Goal: Task Accomplishment & Management: Manage account settings

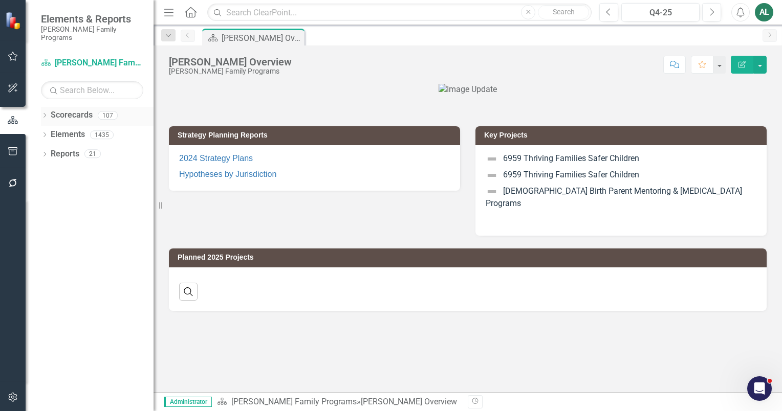
click at [47, 114] on icon "Dropdown" at bounding box center [44, 117] width 7 height 6
click at [49, 131] on icon "Dropdown" at bounding box center [50, 134] width 8 height 6
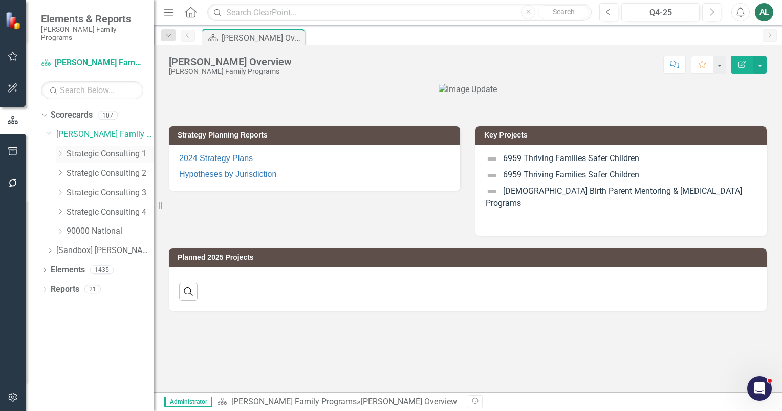
click at [56, 150] on icon "Dropdown" at bounding box center [60, 153] width 8 height 6
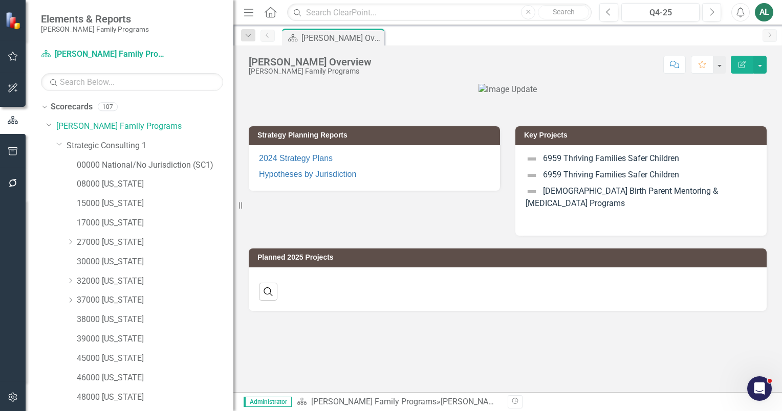
drag, startPoint x: 154, startPoint y: 139, endPoint x: 233, endPoint y: 131, distance: 79.1
click at [233, 131] on div "Resize" at bounding box center [237, 205] width 8 height 411
click at [59, 145] on icon at bounding box center [59, 144] width 5 height 3
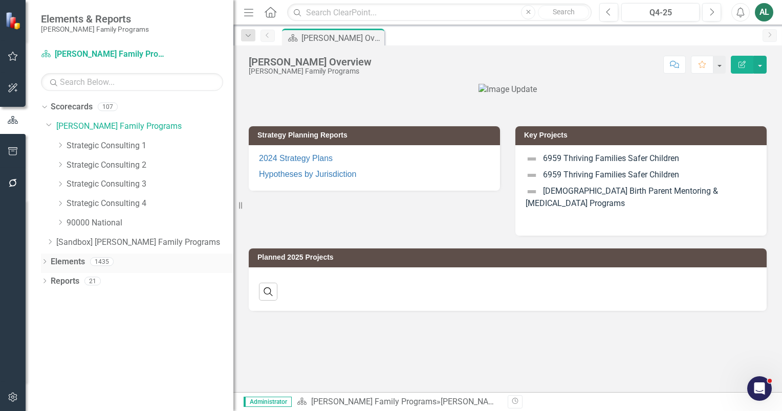
click at [43, 261] on icon "Dropdown" at bounding box center [44, 263] width 7 height 6
drag, startPoint x: 43, startPoint y: 261, endPoint x: 41, endPoint y: 266, distance: 5.5
click at [41, 266] on div "Dropdown Elements 1435" at bounding box center [137, 263] width 192 height 19
click at [45, 263] on icon "Dropdown" at bounding box center [43, 261] width 6 height 7
click at [45, 284] on icon "Dropdown" at bounding box center [44, 282] width 7 height 6
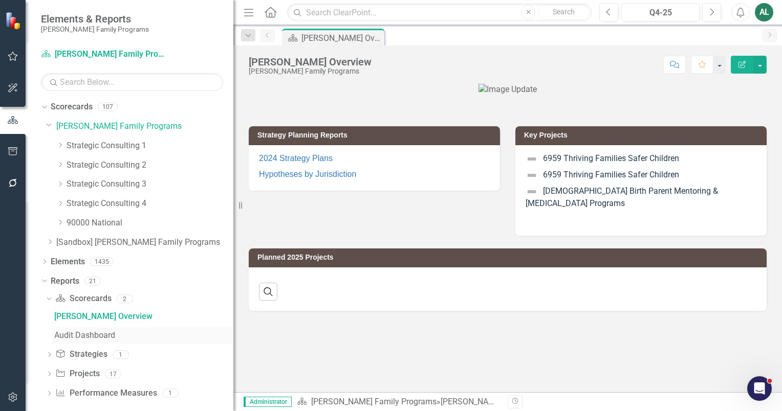
scroll to position [8, 0]
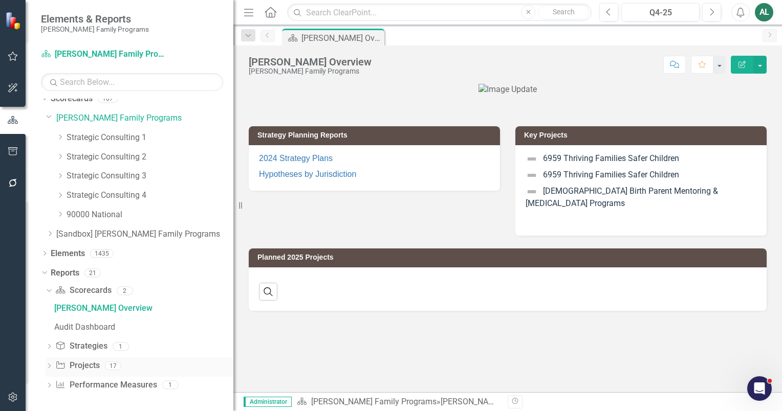
click at [49, 365] on icon "Dropdown" at bounding box center [49, 367] width 7 height 6
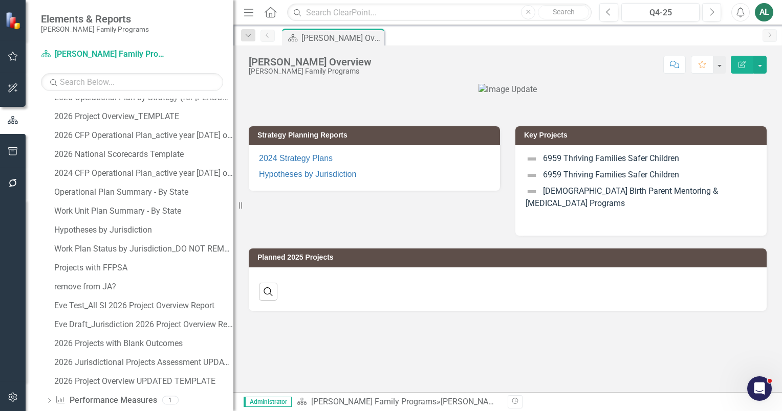
scroll to position [277, 0]
click at [129, 231] on div "Hypotheses by Jurisdiction" at bounding box center [143, 229] width 179 height 9
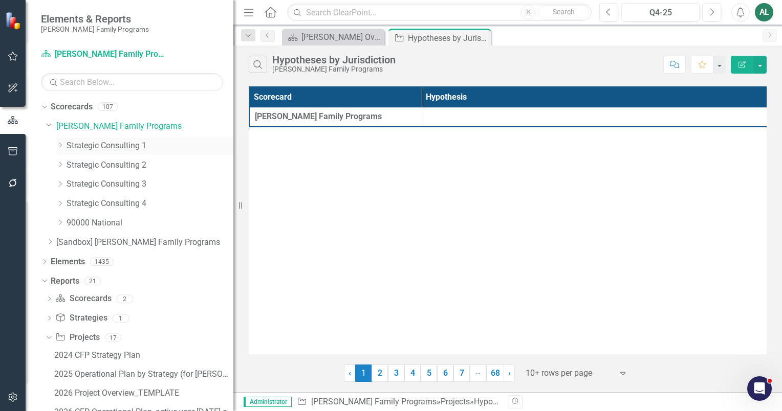
click at [61, 145] on icon "Dropdown" at bounding box center [60, 145] width 8 height 6
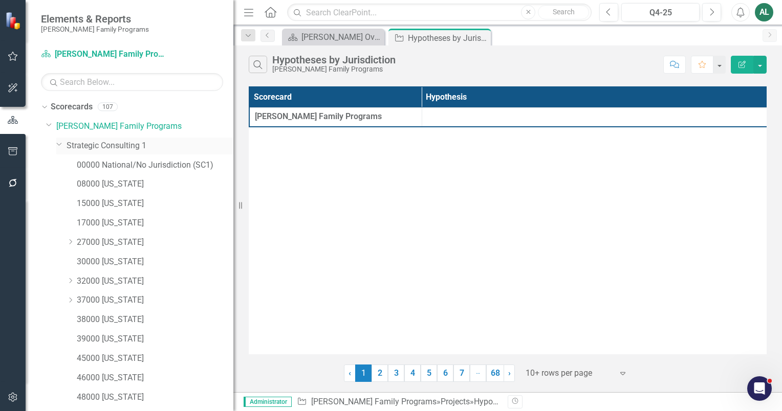
click at [84, 143] on link "Strategic Consulting 1" at bounding box center [149, 146] width 167 height 12
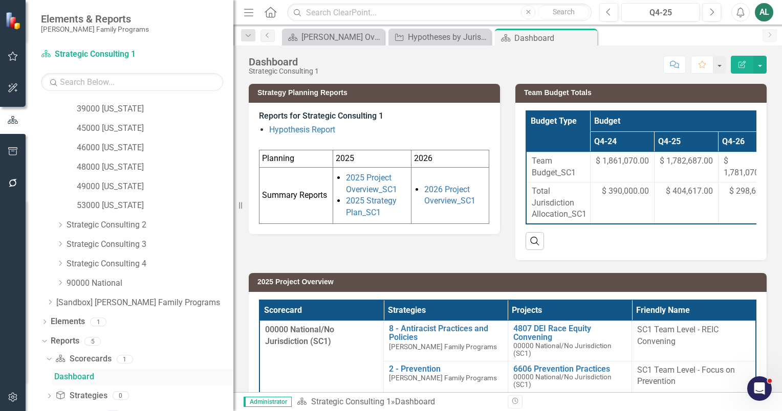
scroll to position [354, 0]
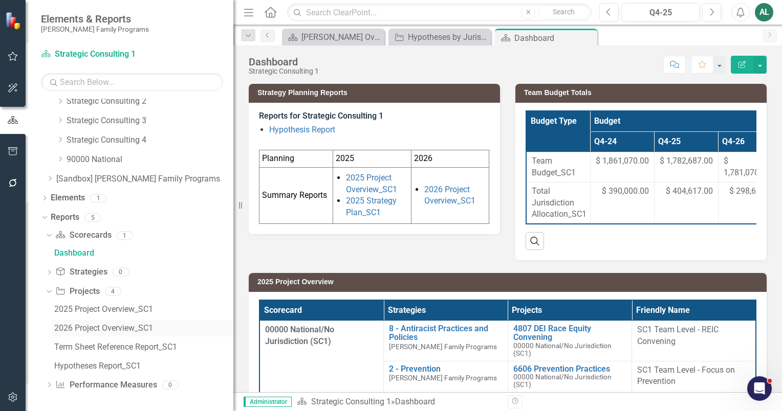
click at [94, 325] on div "2026 Project Overview_SC1" at bounding box center [143, 328] width 179 height 9
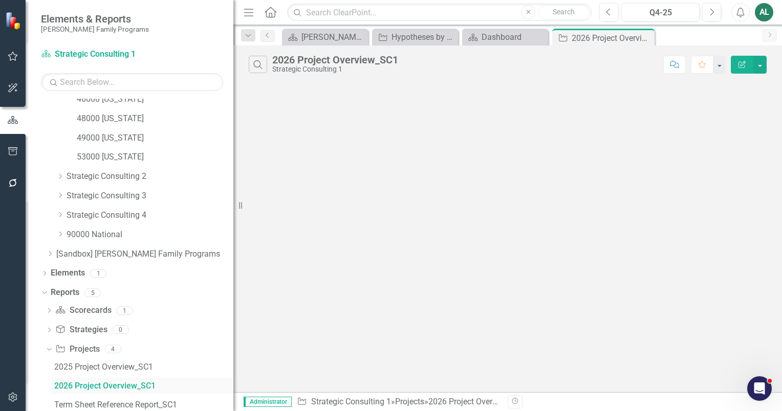
scroll to position [261, 0]
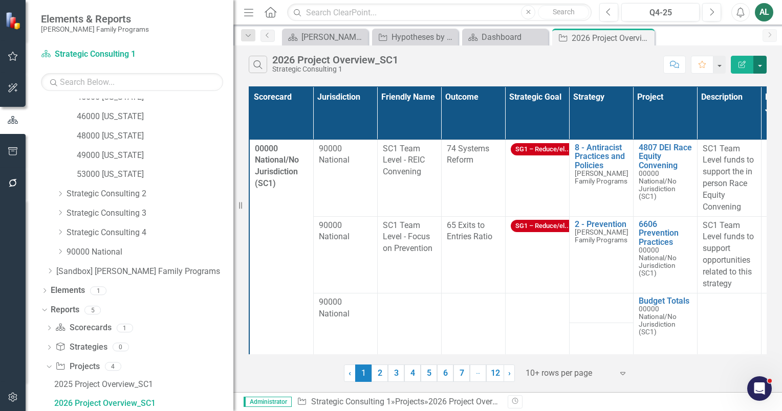
click at [765, 65] on button "button" at bounding box center [759, 65] width 13 height 18
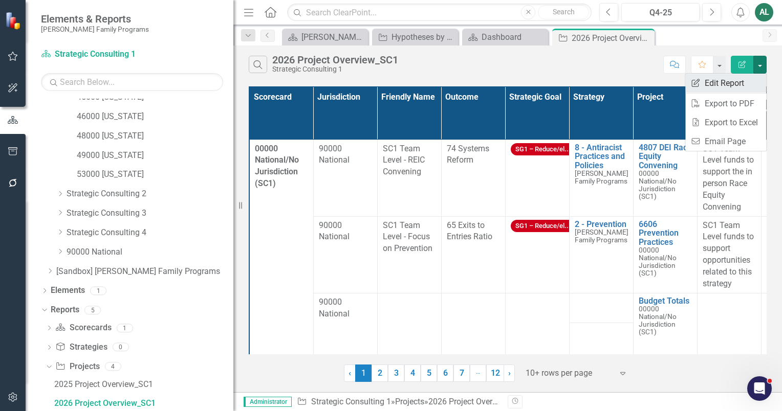
click at [737, 88] on link "Edit Report Edit Report" at bounding box center [725, 83] width 81 height 19
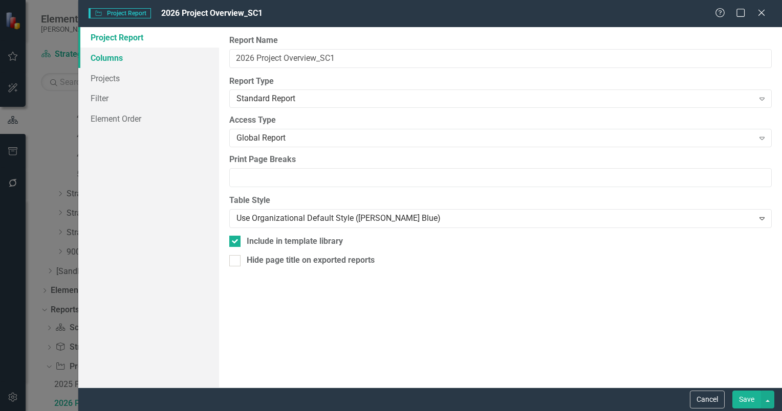
click at [114, 59] on link "Columns" at bounding box center [148, 58] width 141 height 20
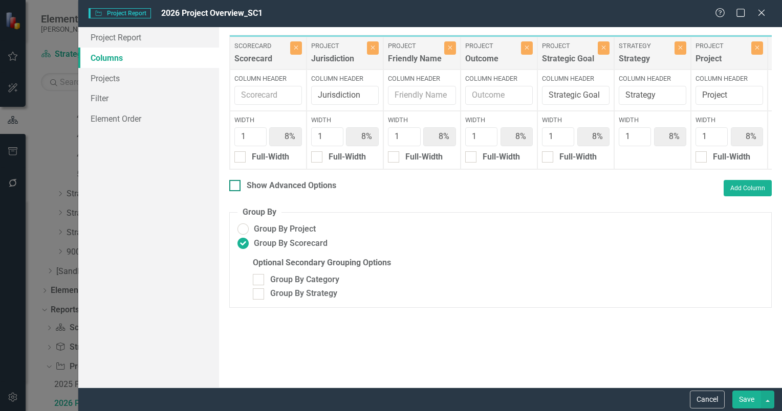
click at [267, 192] on div "Show Advanced Options" at bounding box center [292, 186] width 90 height 12
click at [236, 187] on input "Show Advanced Options" at bounding box center [232, 183] width 7 height 7
checkbox input "true"
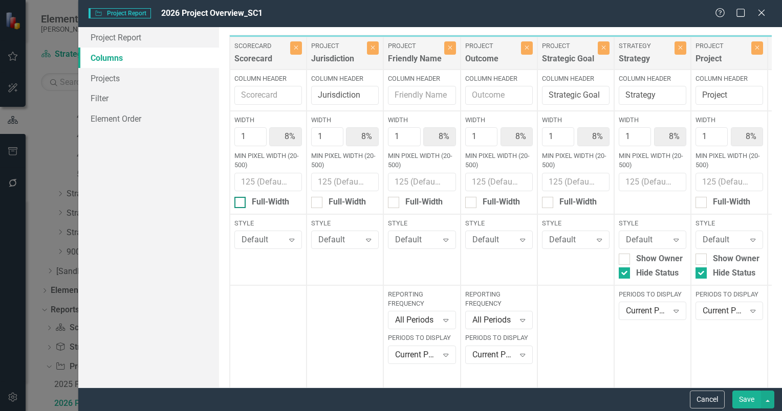
click at [263, 199] on div "Full-Width" at bounding box center [270, 202] width 37 height 12
click at [241, 199] on input "Full-Width" at bounding box center [237, 200] width 7 height 7
checkbox input "true"
type input "100%"
type input "25%"
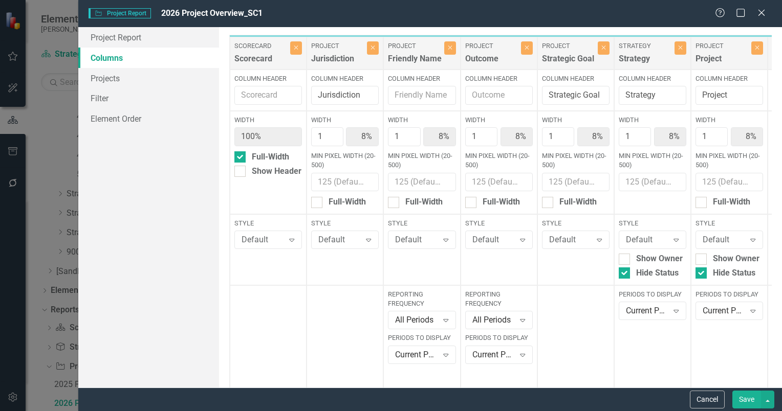
click at [739, 397] on button "Save" at bounding box center [746, 400] width 29 height 18
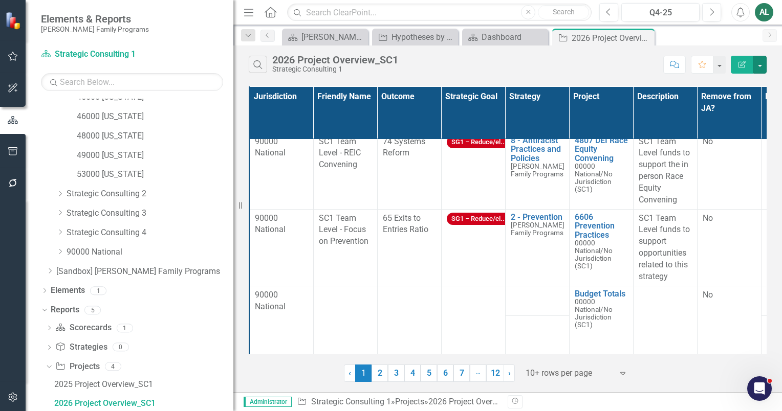
scroll to position [0, 0]
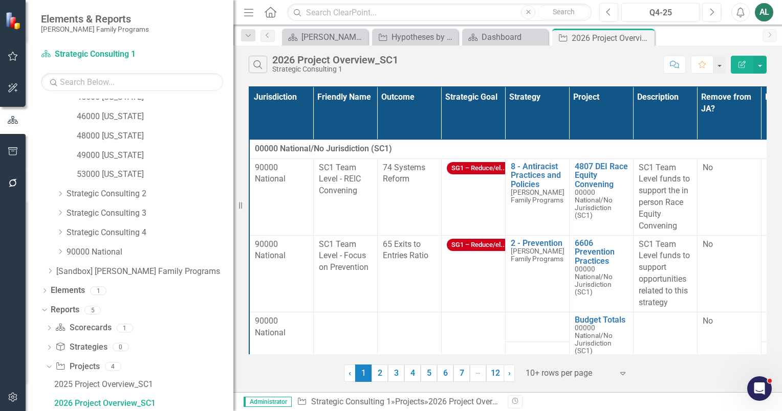
click at [733, 68] on button "Edit Report" at bounding box center [741, 65] width 23 height 18
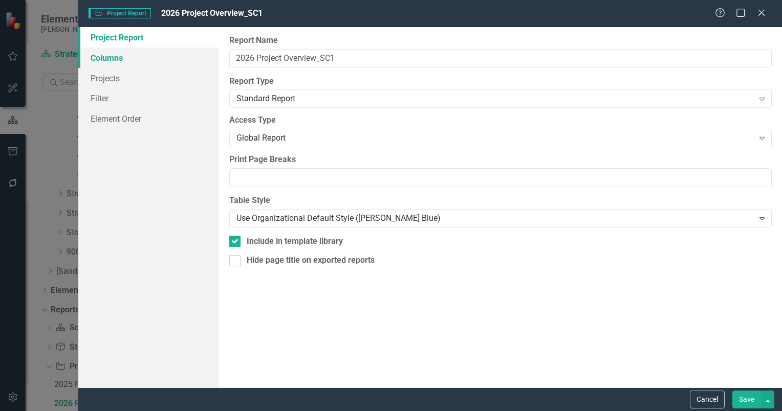
click at [128, 58] on link "Columns" at bounding box center [148, 58] width 141 height 20
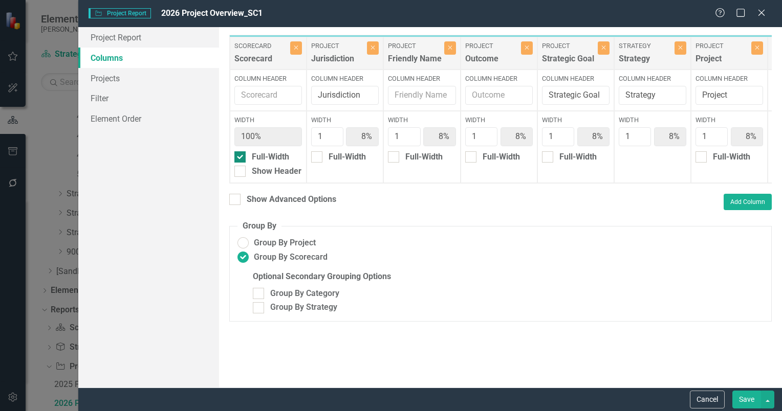
click at [280, 158] on div "Full-Width" at bounding box center [270, 157] width 37 height 12
click at [241, 158] on input "Full-Width" at bounding box center [237, 154] width 7 height 7
checkbox input "false"
type input "8%"
type input "23%"
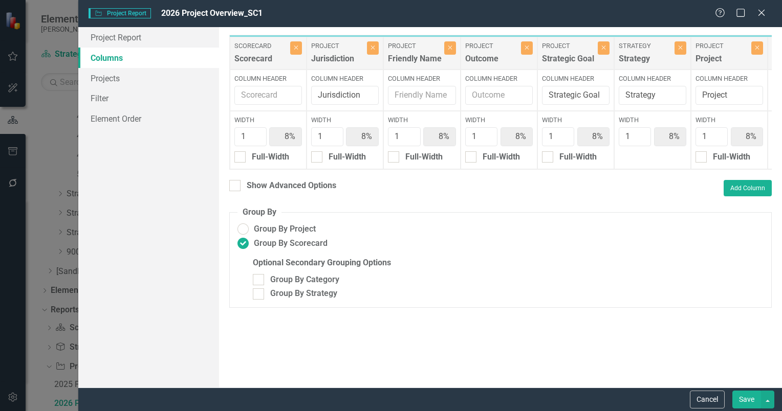
click at [739, 393] on button "Save" at bounding box center [746, 400] width 29 height 18
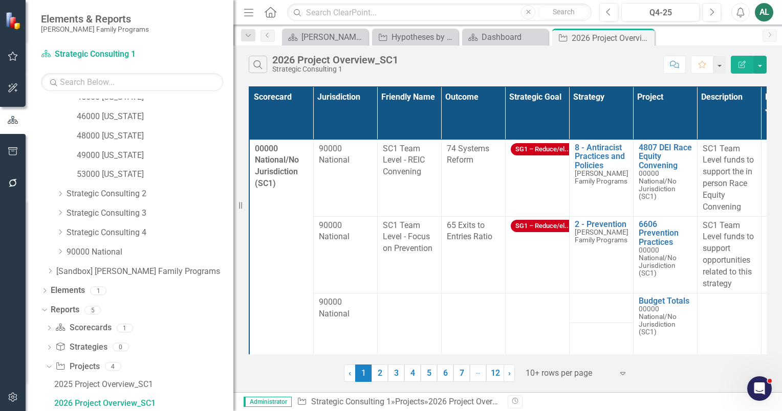
click at [746, 63] on icon "Edit Report" at bounding box center [741, 64] width 9 height 7
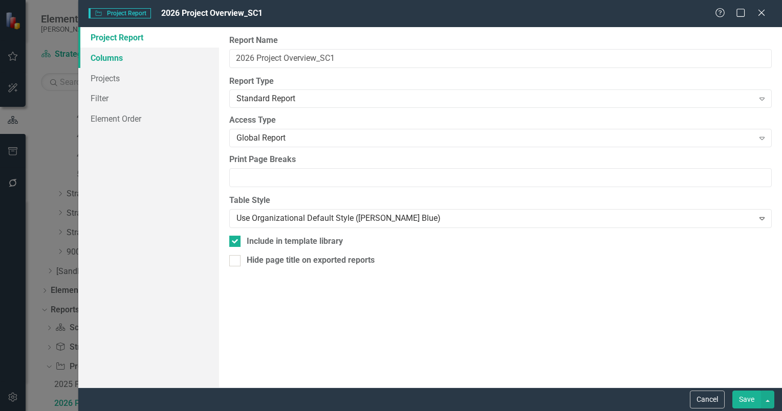
click at [131, 64] on link "Columns" at bounding box center [148, 58] width 141 height 20
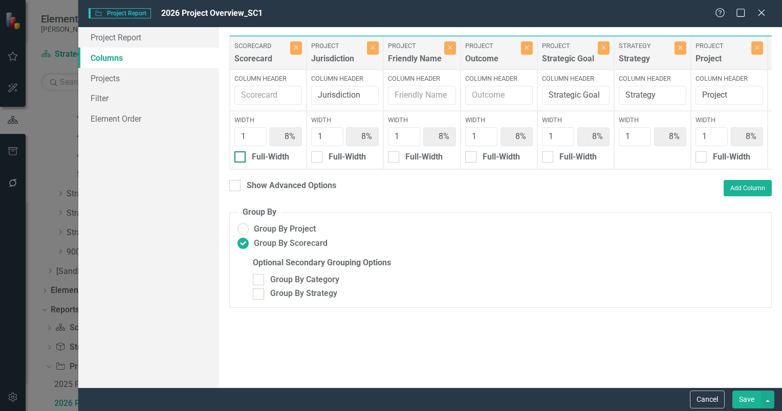
click at [240, 157] on input "Full-Width" at bounding box center [237, 154] width 7 height 7
checkbox input "true"
type input "100%"
type input "25%"
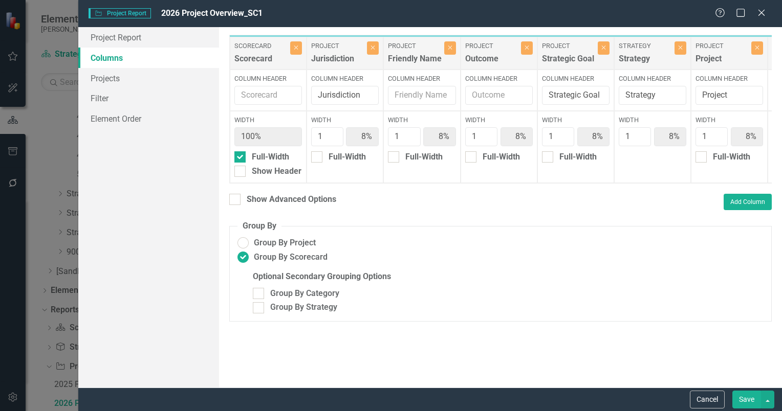
click at [747, 401] on button "Save" at bounding box center [746, 400] width 29 height 18
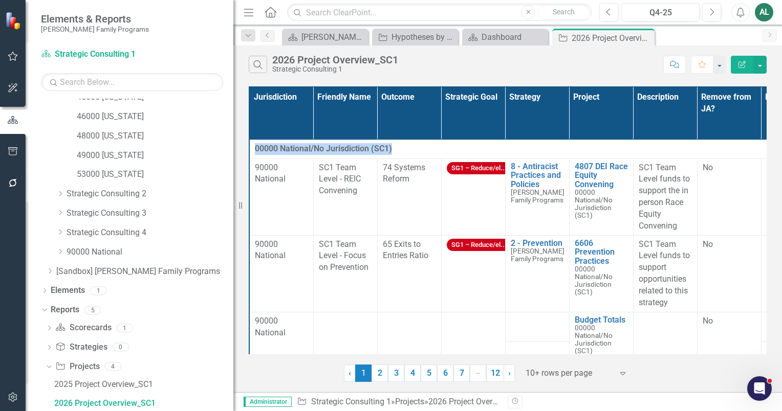
drag, startPoint x: 254, startPoint y: 148, endPoint x: 401, endPoint y: 156, distance: 147.0
click at [401, 156] on td "00000 National/No Jurisdiction (SC1)" at bounding box center [568, 149] width 639 height 19
click at [445, 143] on div "00000 National/No Jurisdiction (SC1)" at bounding box center [569, 149] width 628 height 12
click at [759, 65] on button "button" at bounding box center [759, 65] width 13 height 18
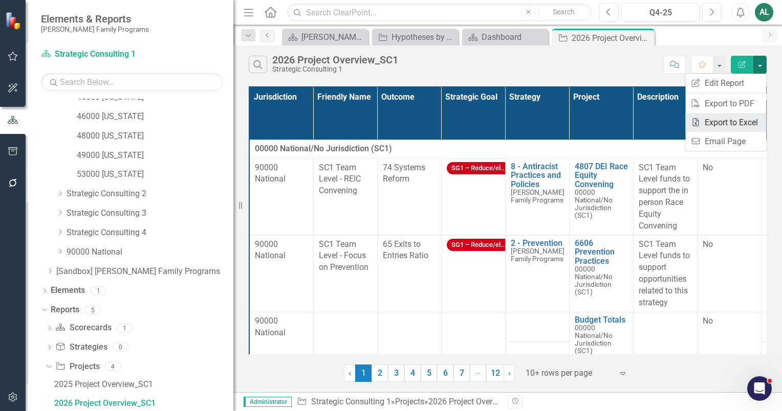
click at [746, 122] on link "Excel Export to Excel" at bounding box center [725, 122] width 81 height 19
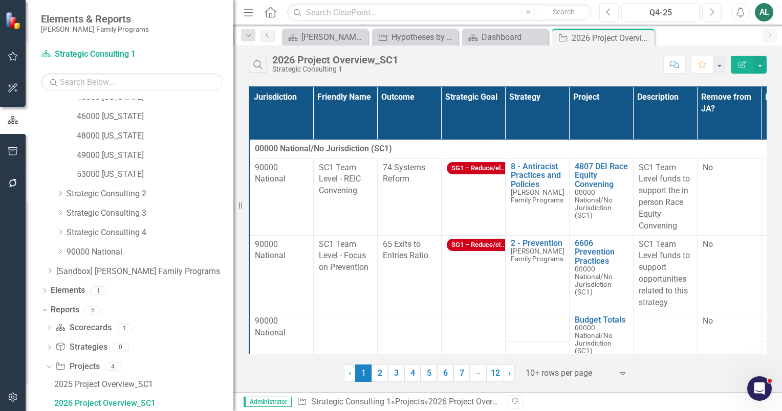
drag, startPoint x: 746, startPoint y: 122, endPoint x: 770, endPoint y: 79, distance: 49.2
click at [770, 79] on div "Search 2026 Project Overview_SC1 Strategic Consulting 1 Comment Favorite Edit R…" at bounding box center [507, 219] width 548 height 347
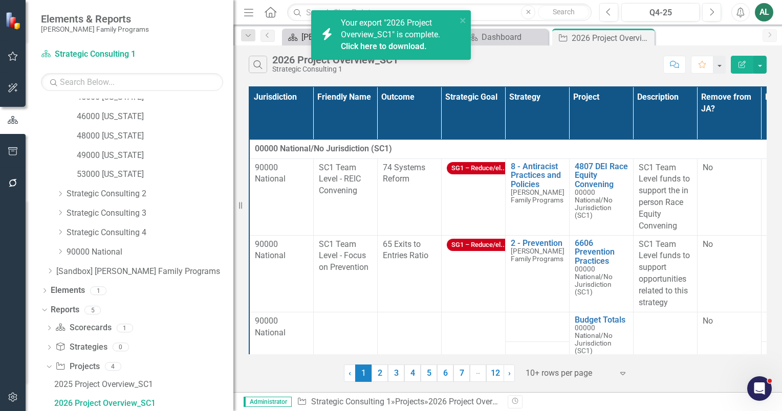
click at [291, 39] on icon "Scorecard" at bounding box center [292, 37] width 10 height 8
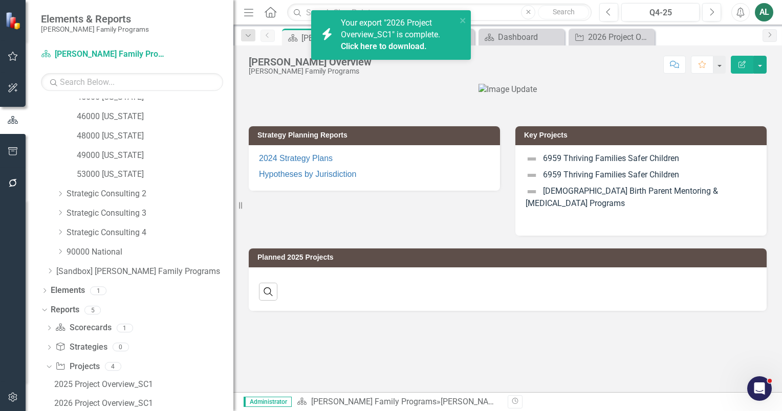
click at [354, 48] on link "Click here to download." at bounding box center [384, 46] width 86 height 10
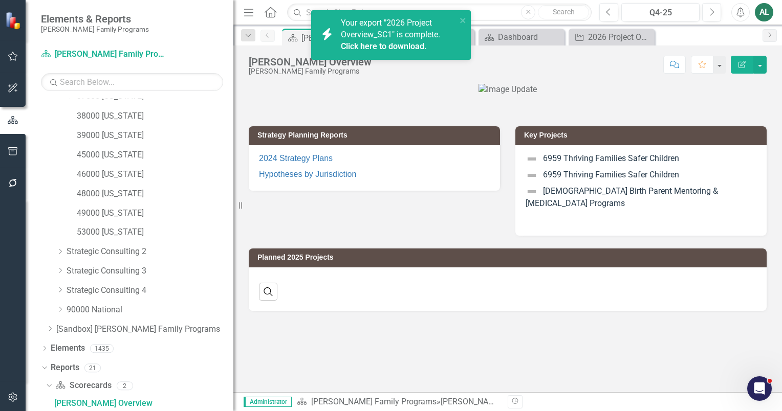
click at [397, 47] on link "Click here to download." at bounding box center [384, 46] width 86 height 10
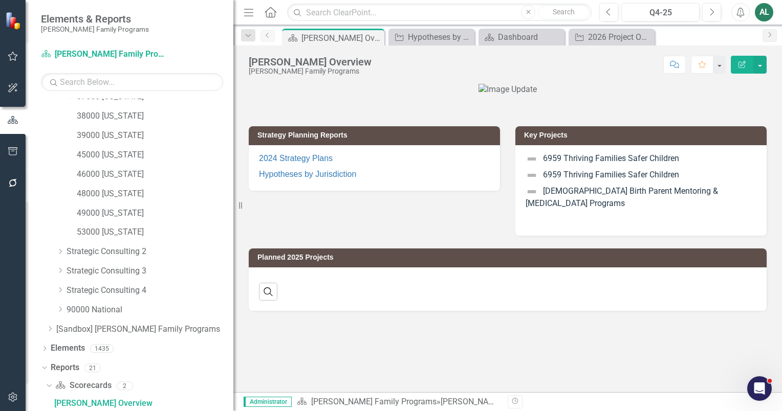
click at [262, 36] on link "Previous" at bounding box center [267, 36] width 14 height 12
